Goal: Information Seeking & Learning: Stay updated

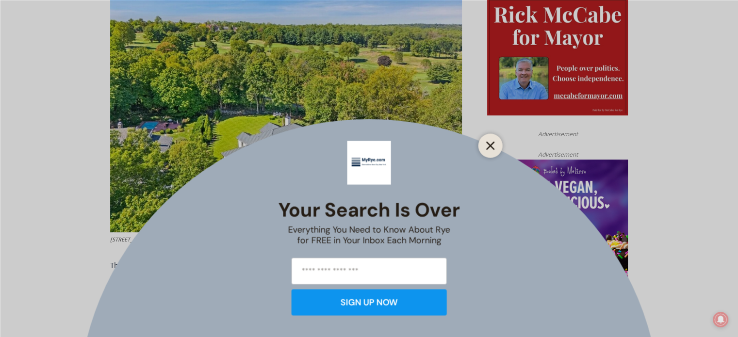
click at [487, 146] on icon "Close" at bounding box center [490, 145] width 9 height 9
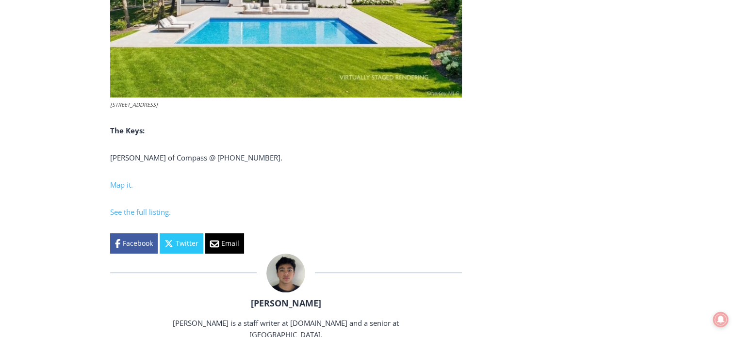
scroll to position [4024, 0]
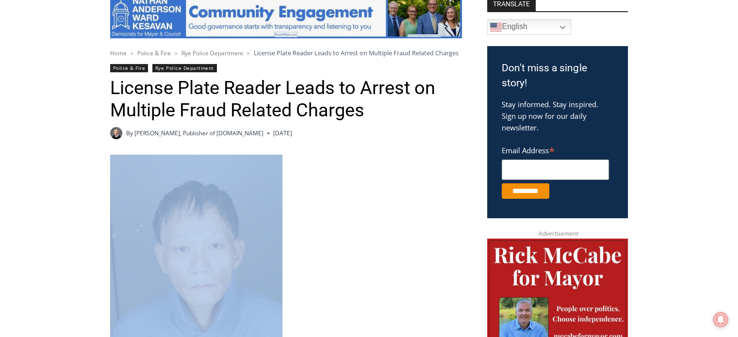
scroll to position [144, 0]
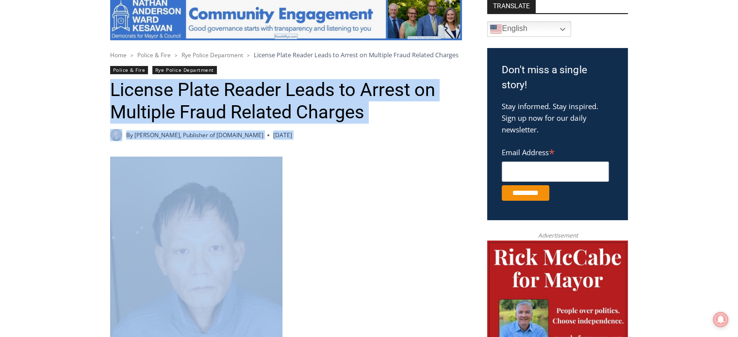
drag, startPoint x: 212, startPoint y: 192, endPoint x: 89, endPoint y: 92, distance: 158.0
copy div "Loremip Dolor Sitame Conse ad Elitse do Eiusmodt Incid Utlabor Etdolor Ma Ali E…"
